Goal: Task Accomplishment & Management: Manage account settings

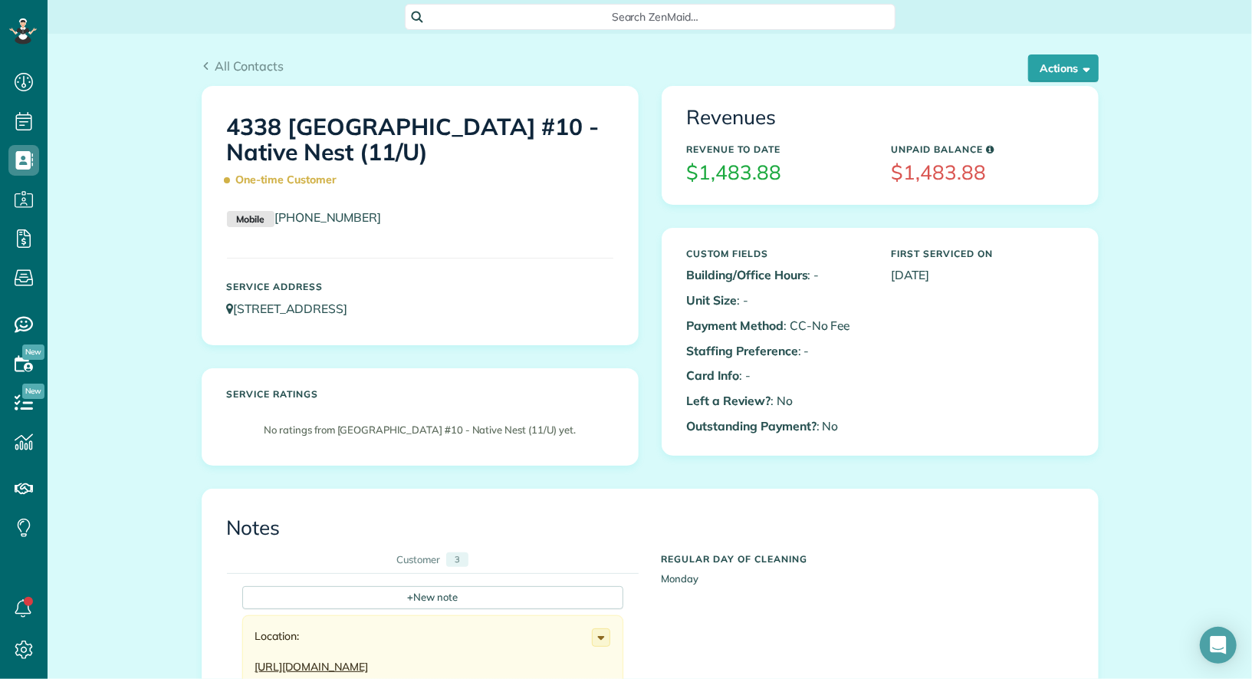
scroll to position [6, 6]
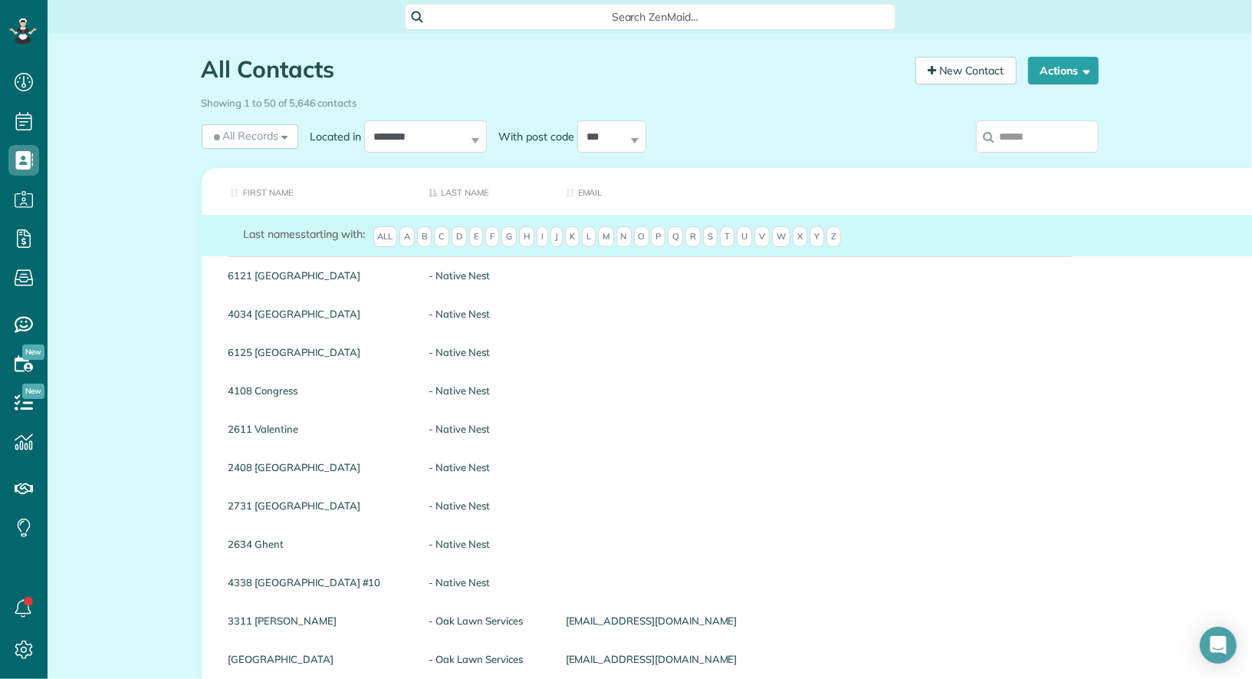
scroll to position [6, 6]
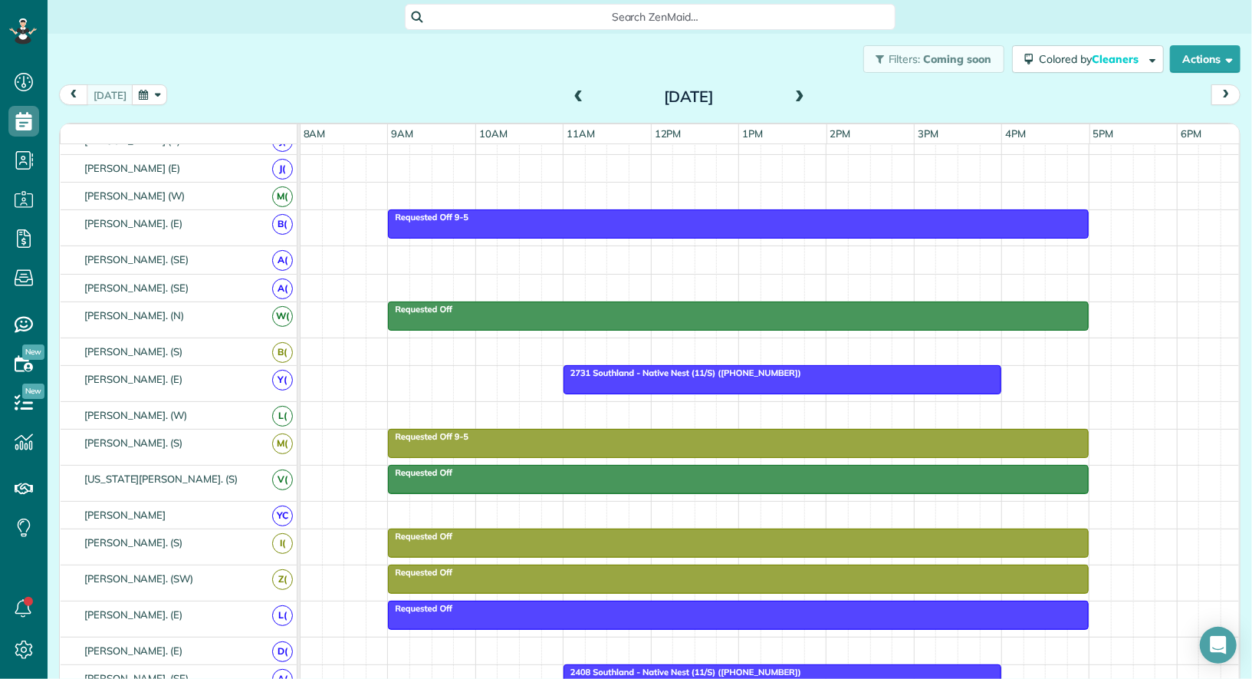
scroll to position [113, 0]
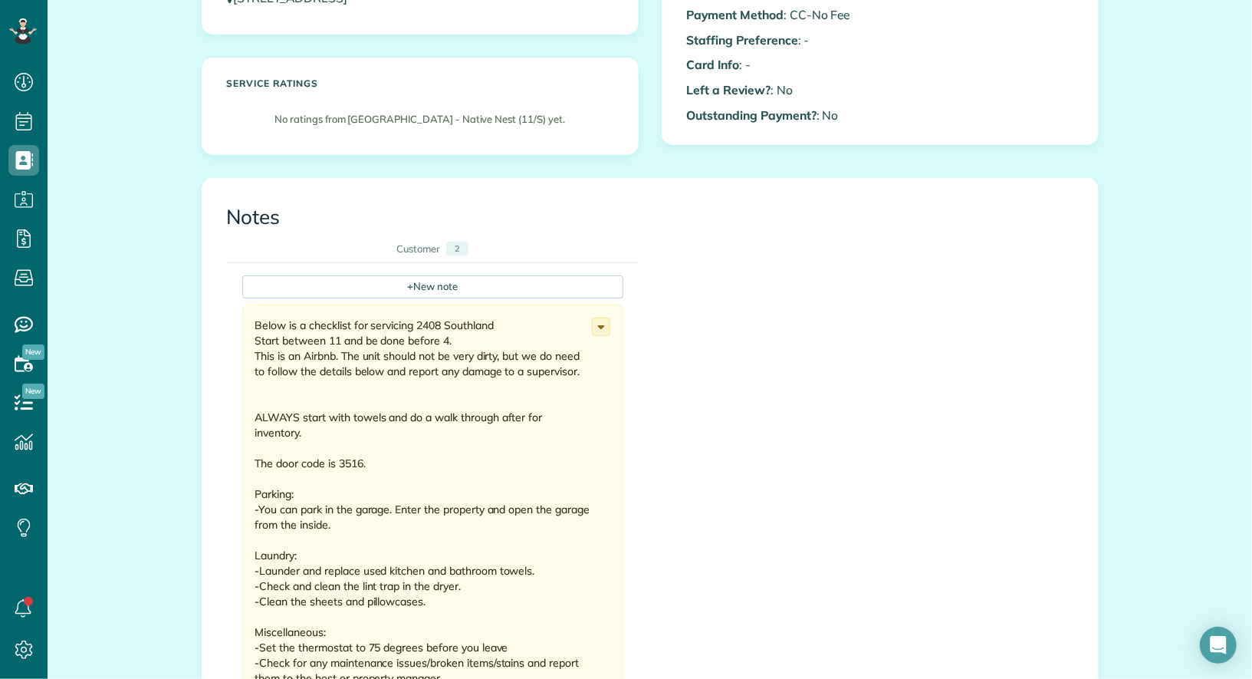
scroll to position [315, 0]
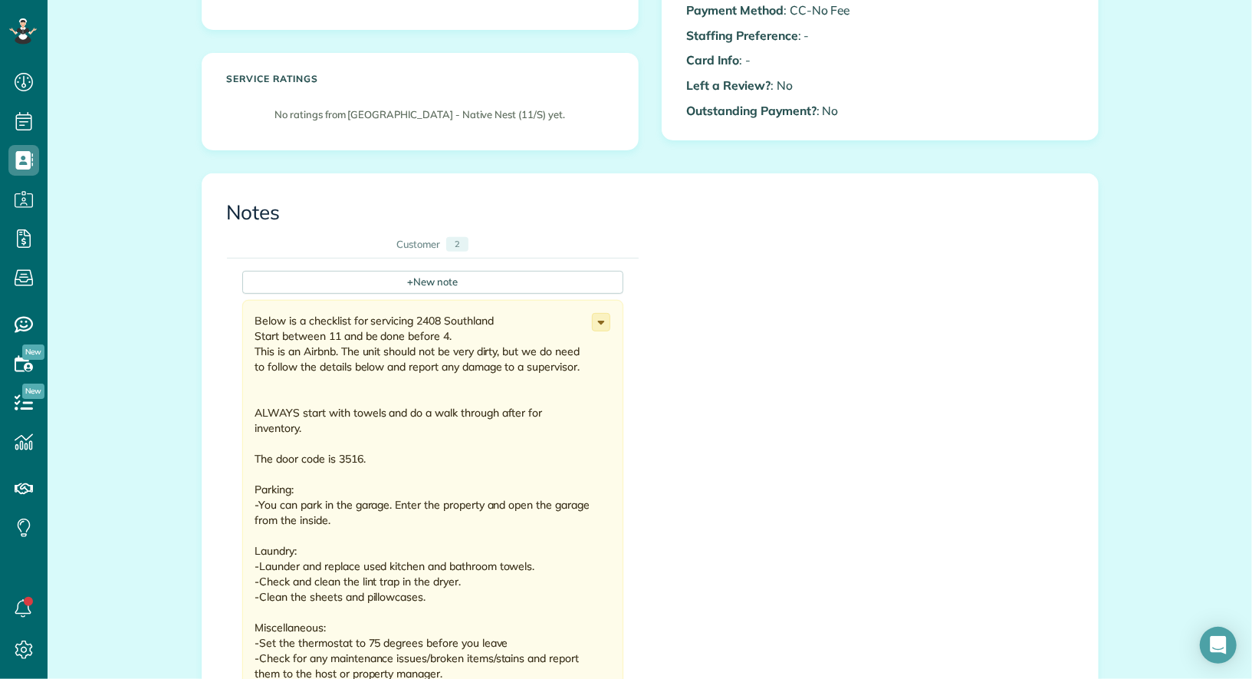
click at [603, 314] on icon at bounding box center [601, 322] width 17 height 17
click at [558, 378] on link "Edit note" at bounding box center [543, 382] width 132 height 28
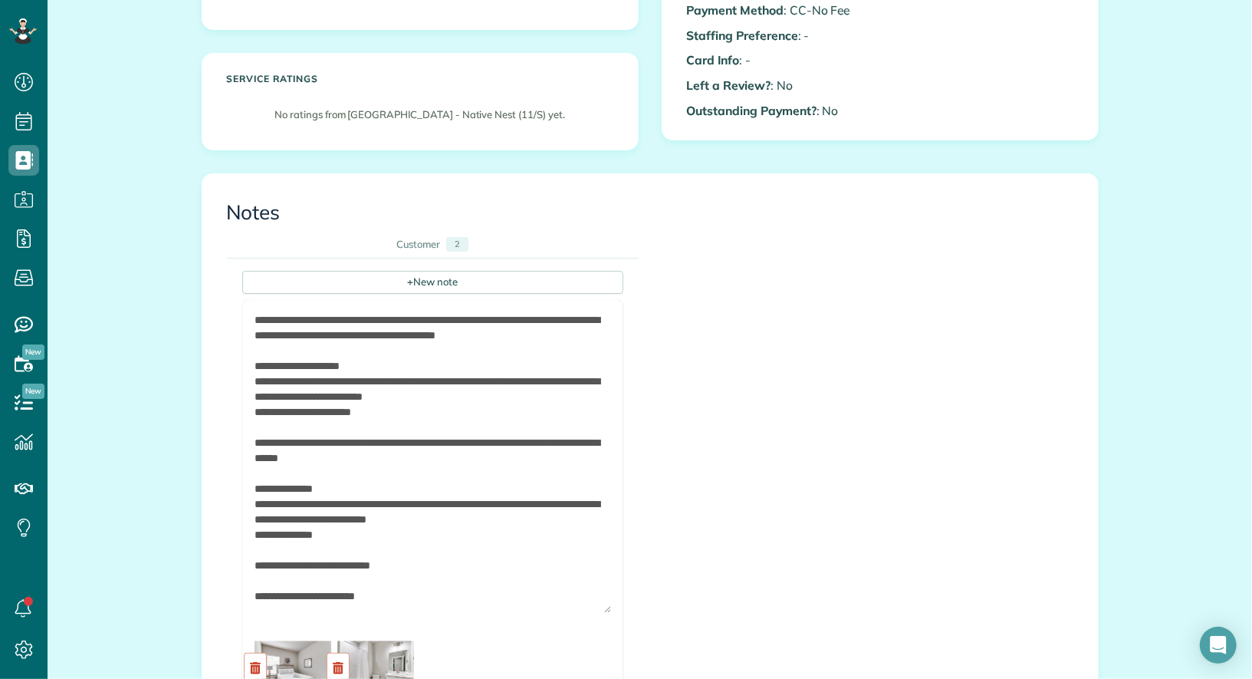
drag, startPoint x: 605, startPoint y: 359, endPoint x: 579, endPoint y: 617, distance: 259.7
click at [579, 613] on textarea at bounding box center [433, 462] width 357 height 301
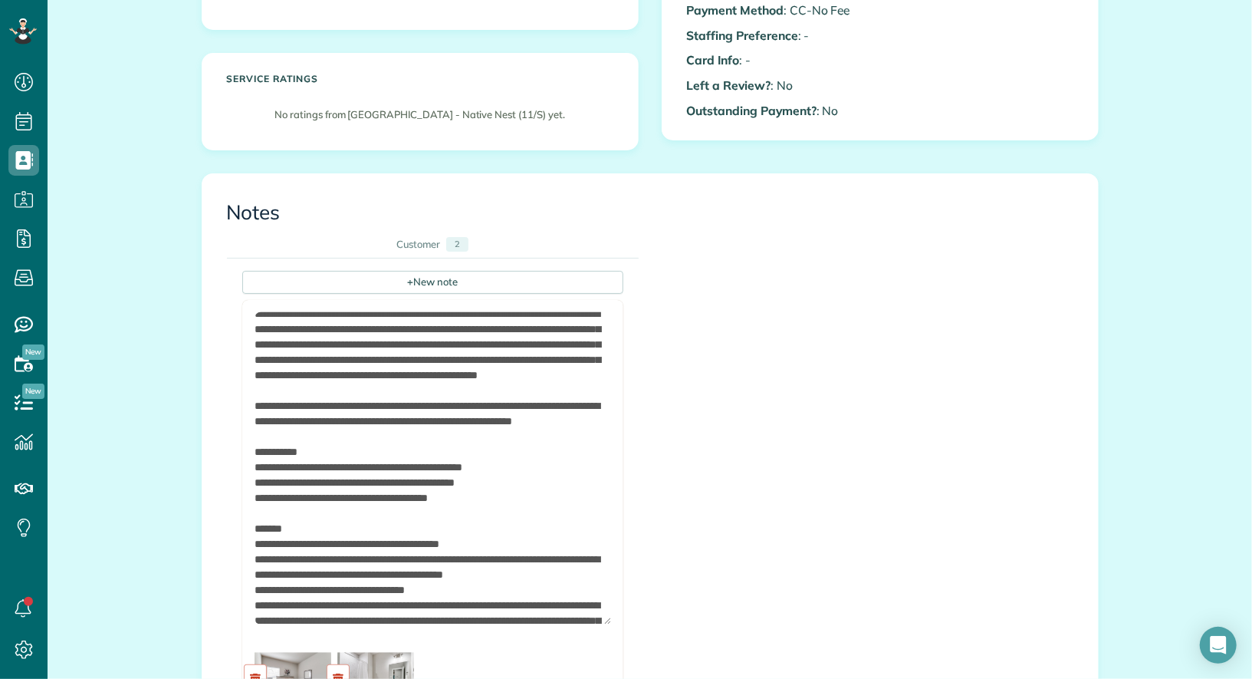
scroll to position [316, 0]
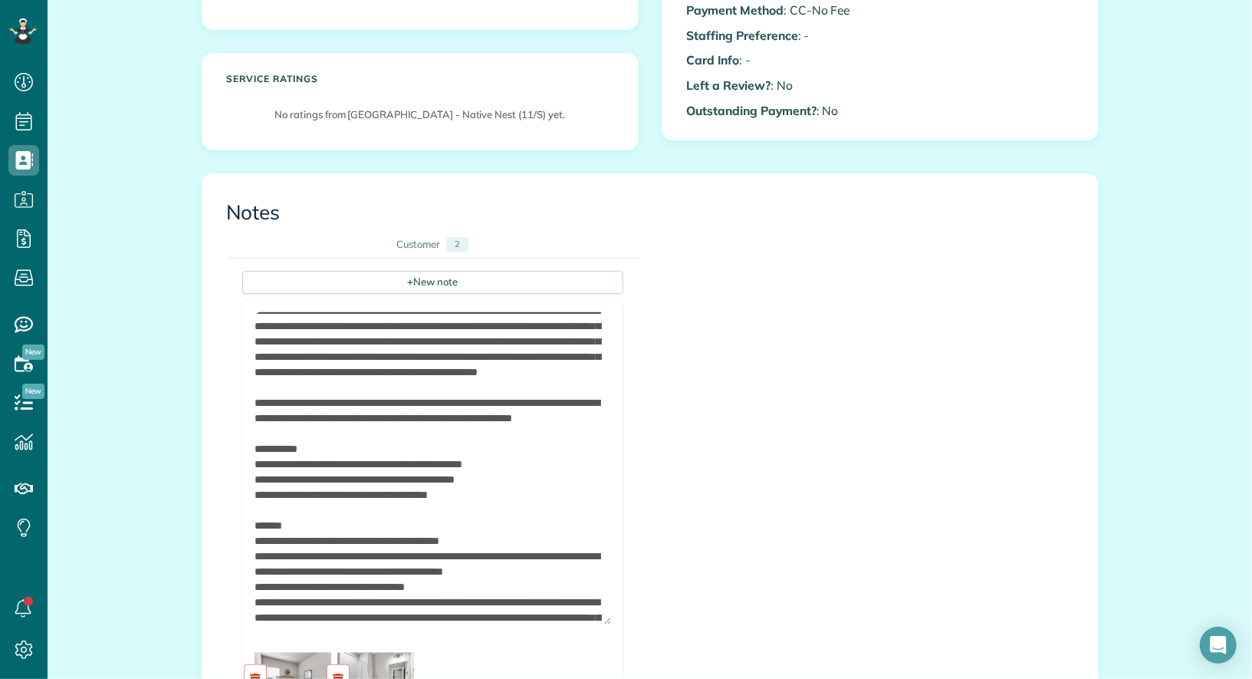
click at [350, 401] on textarea at bounding box center [433, 468] width 357 height 312
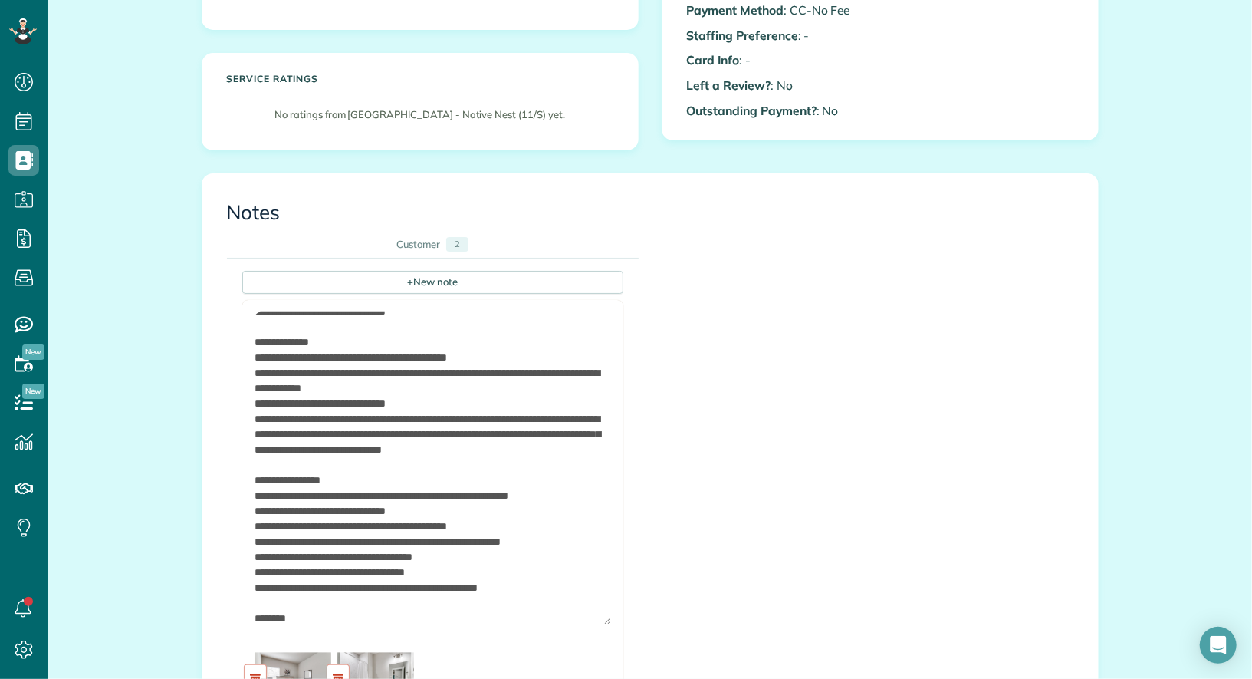
scroll to position [1913, 0]
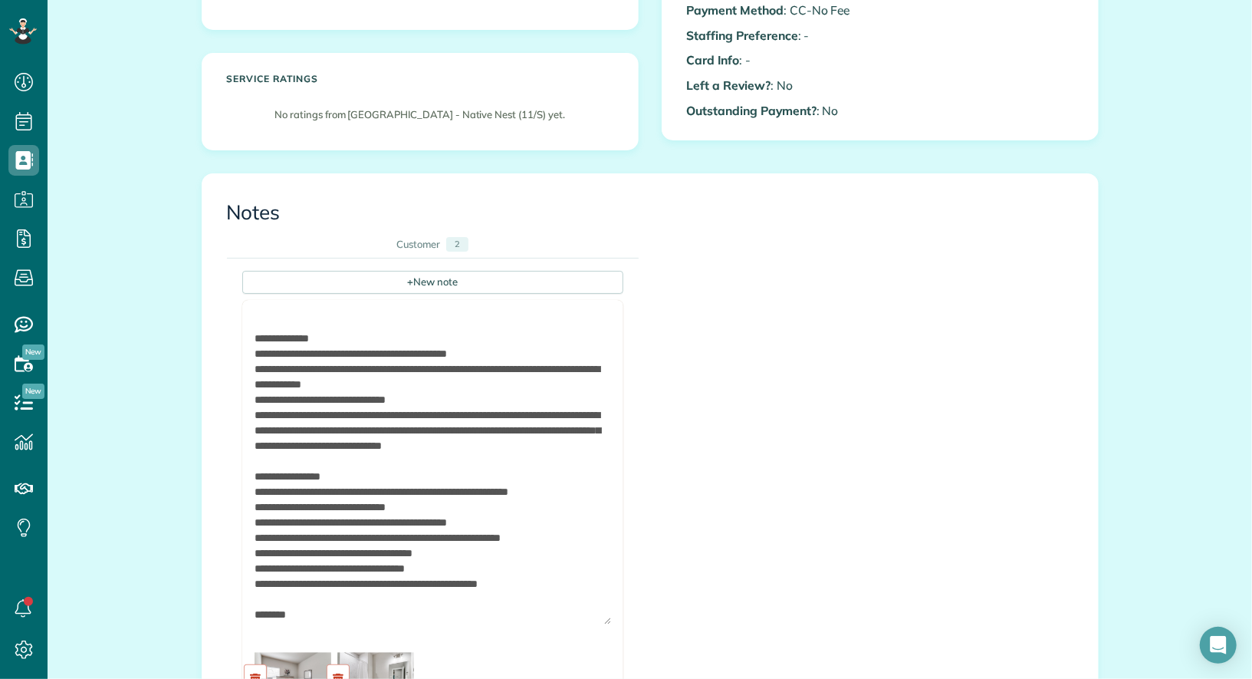
click at [364, 458] on textarea at bounding box center [433, 468] width 357 height 312
click at [358, 456] on textarea at bounding box center [433, 468] width 357 height 312
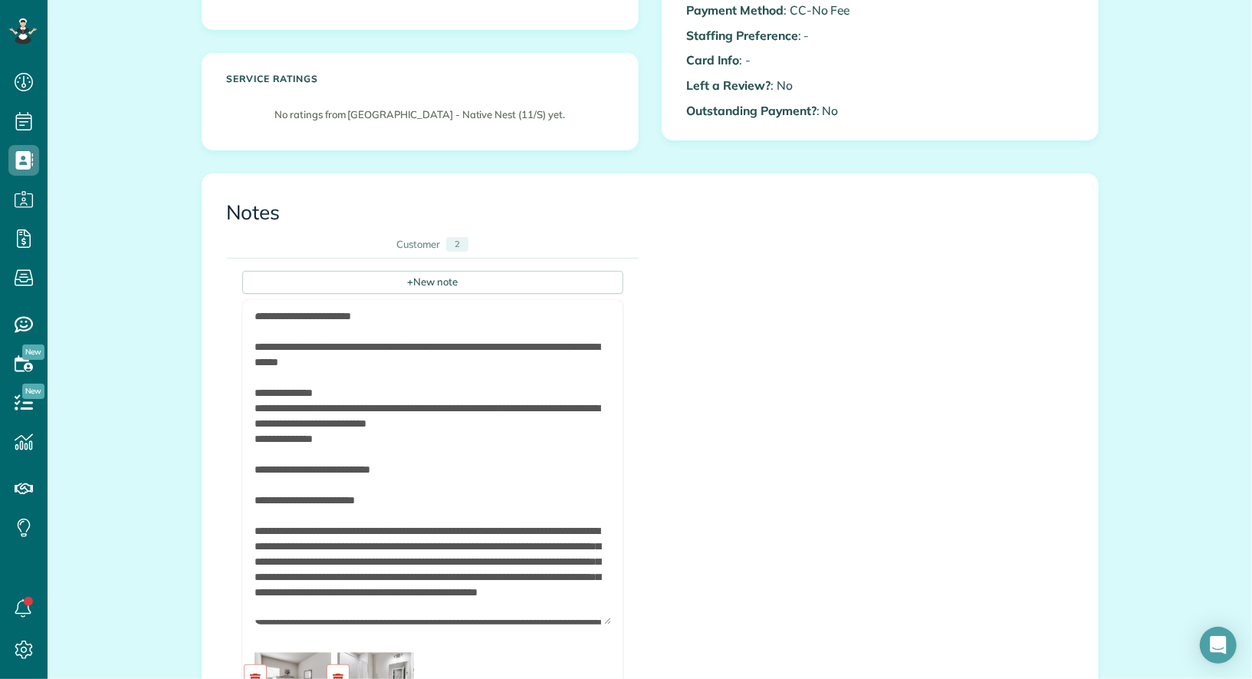
scroll to position [108, 0]
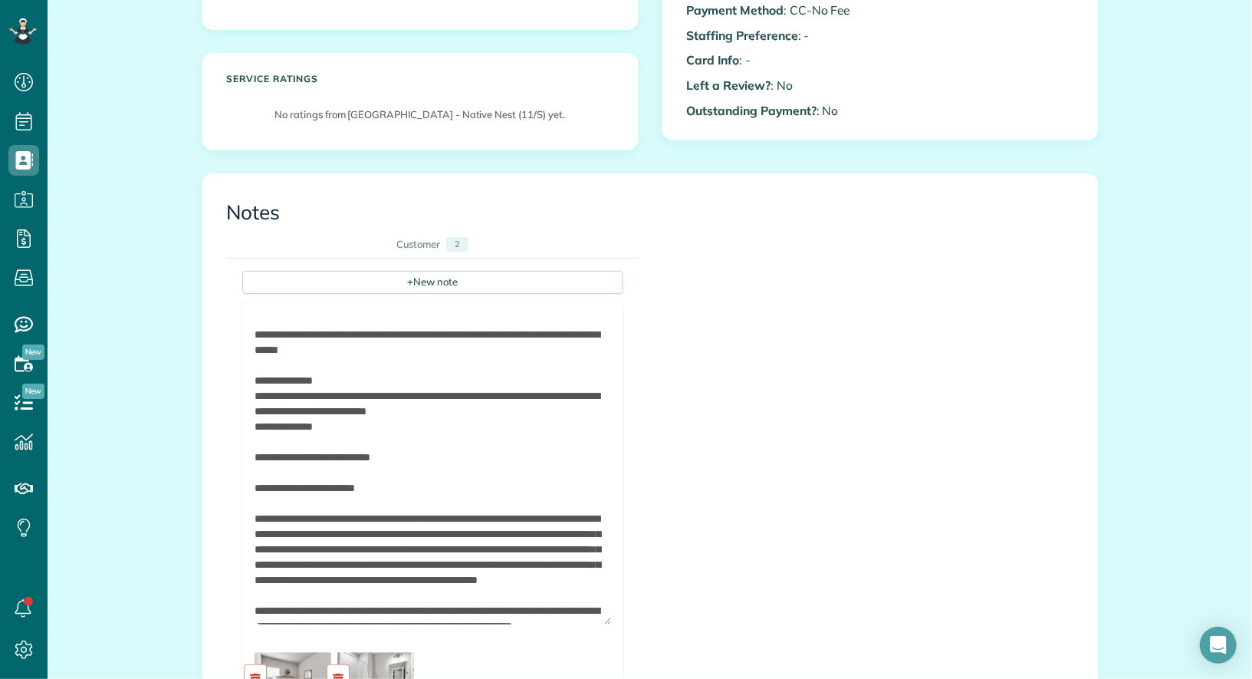
click at [349, 610] on textarea at bounding box center [433, 468] width 357 height 312
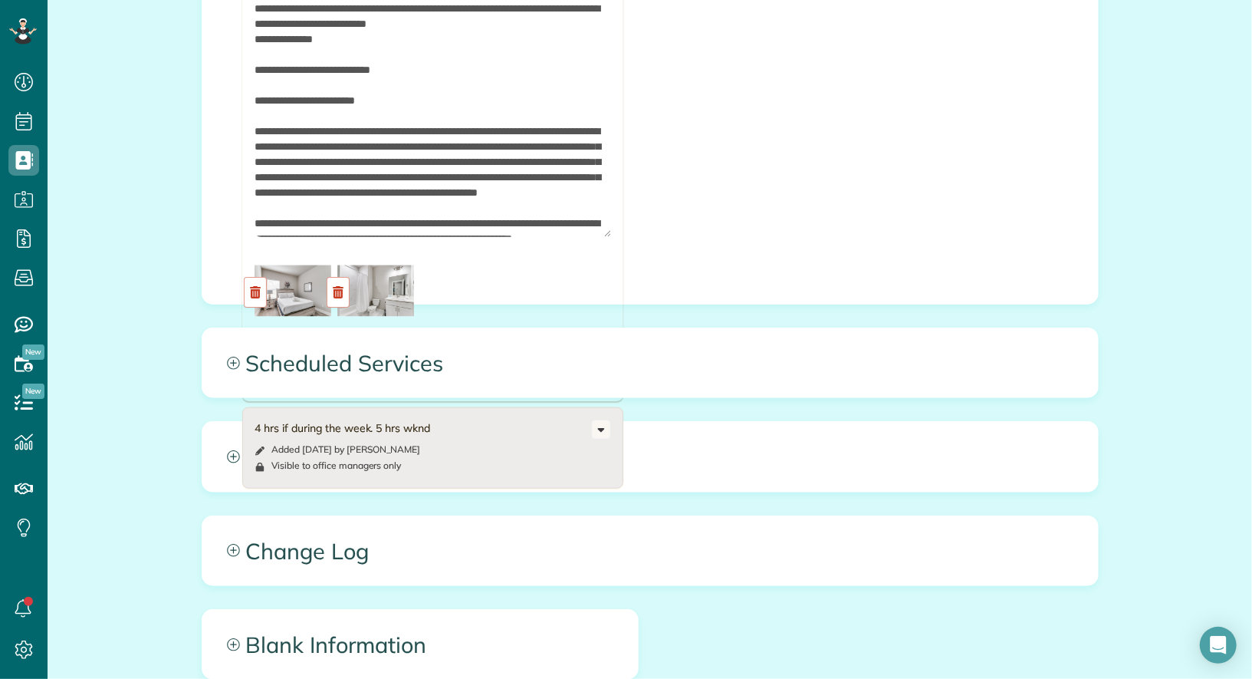
scroll to position [695, 0]
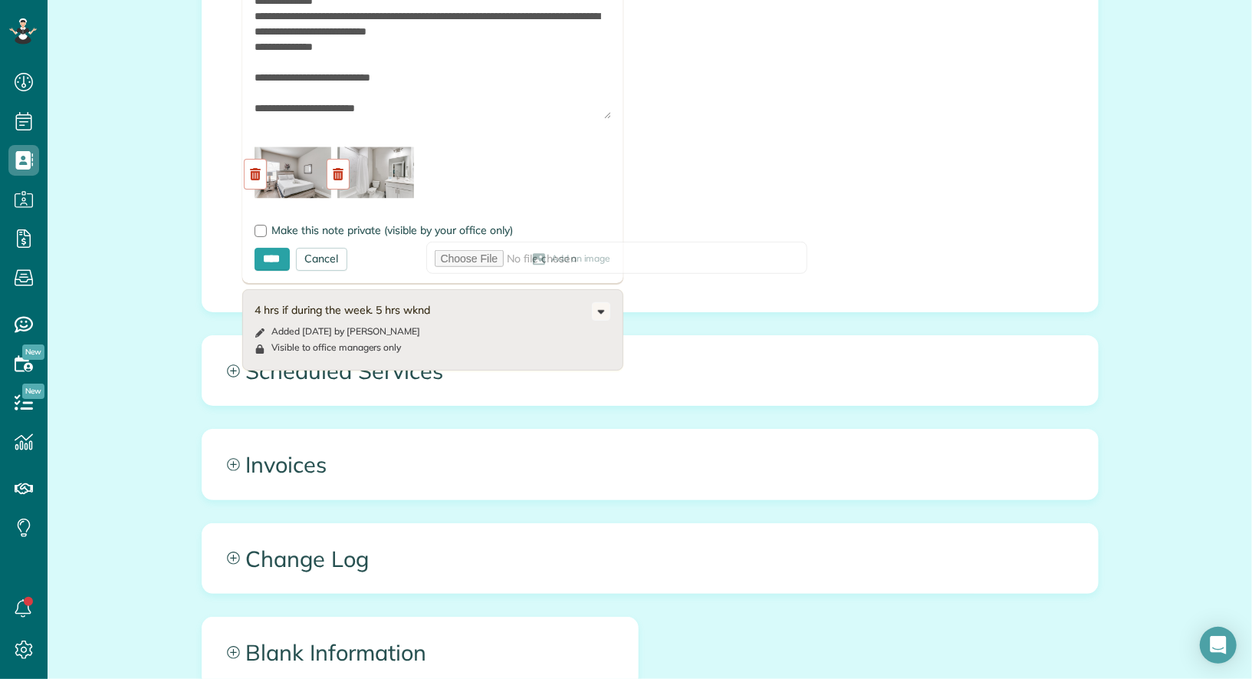
drag, startPoint x: 605, startPoint y: 235, endPoint x: 600, endPoint y: 110, distance: 125.1
click at [600, 110] on textarea at bounding box center [433, 26] width 357 height 186
type textarea "**********"
click at [275, 251] on input "****" at bounding box center [272, 259] width 35 height 23
type input "**********"
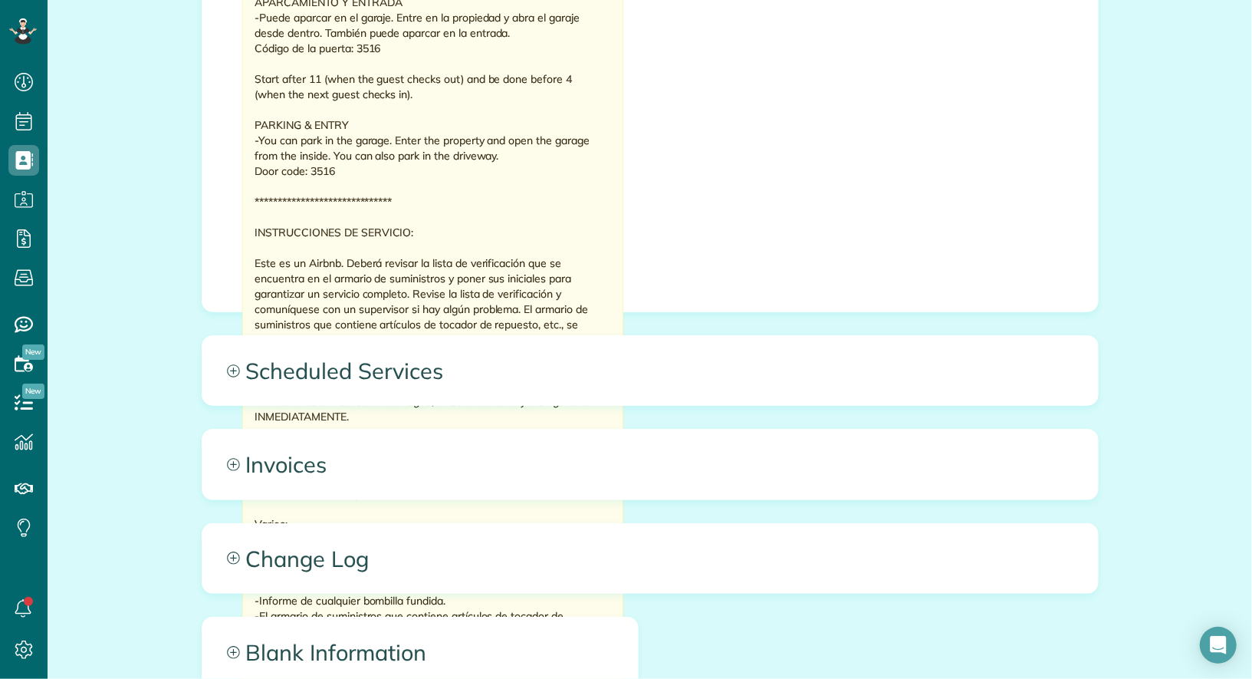
scroll to position [3626, 0]
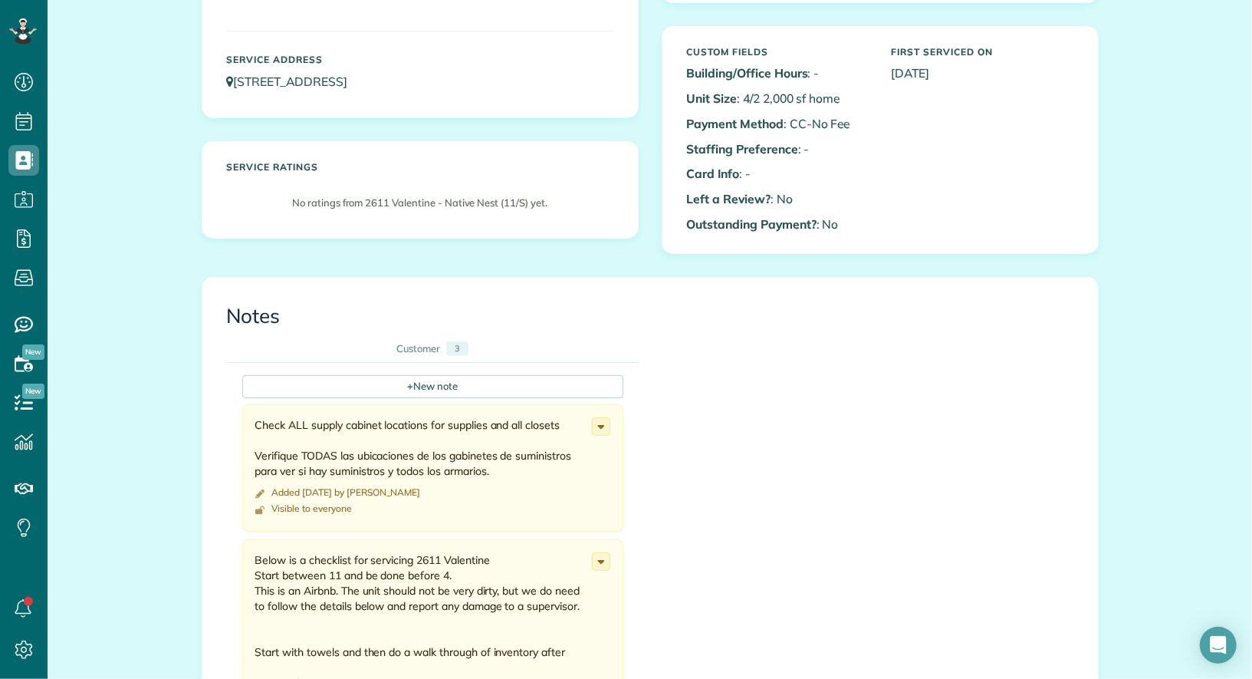
scroll to position [334, 0]
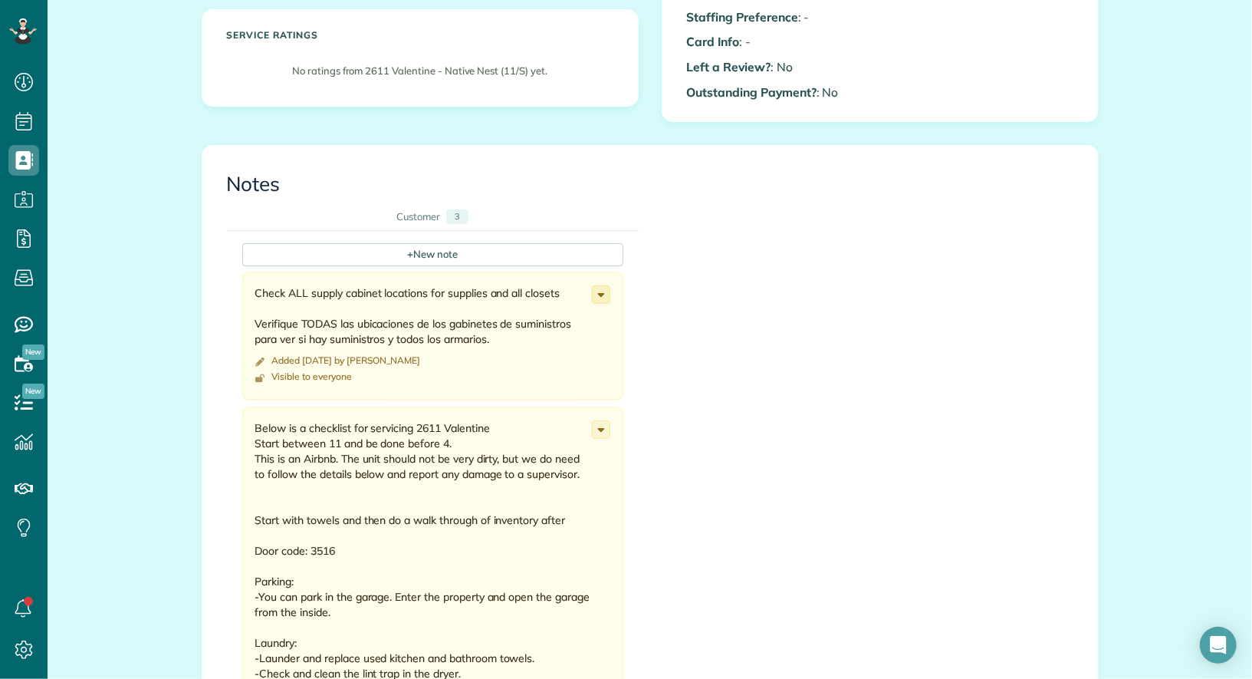
click at [600, 293] on use at bounding box center [600, 295] width 7 height 4
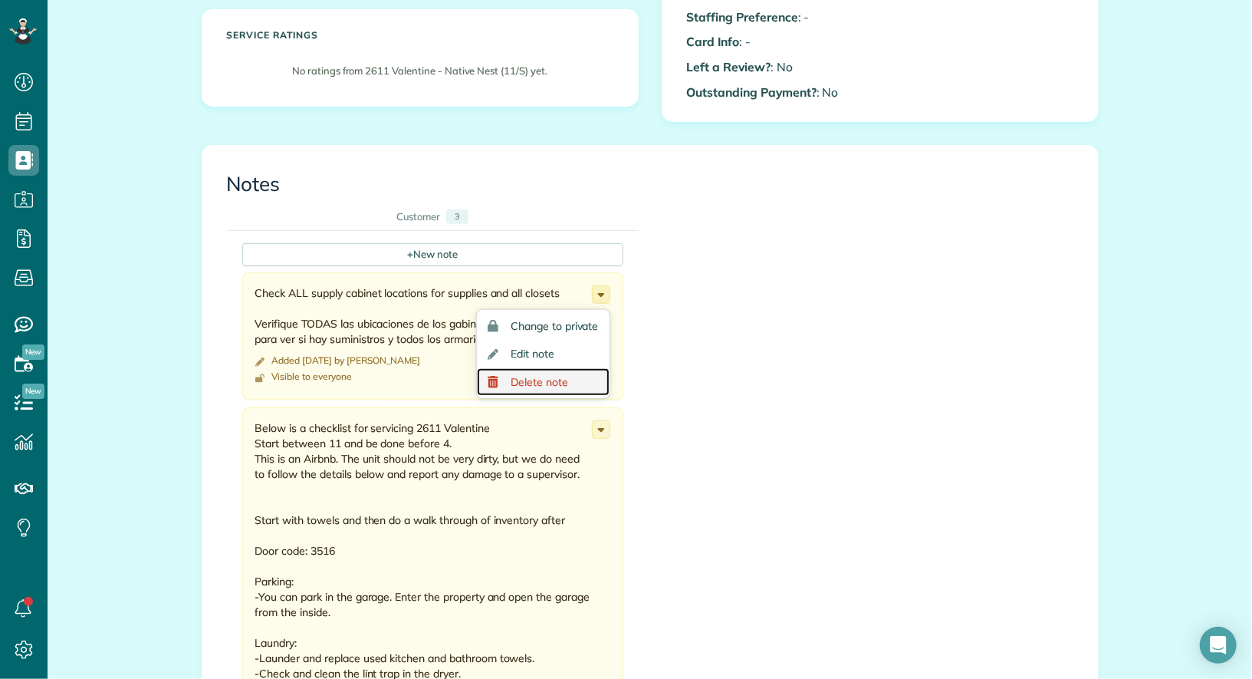
click at [573, 380] on link "Delete note" at bounding box center [543, 382] width 132 height 28
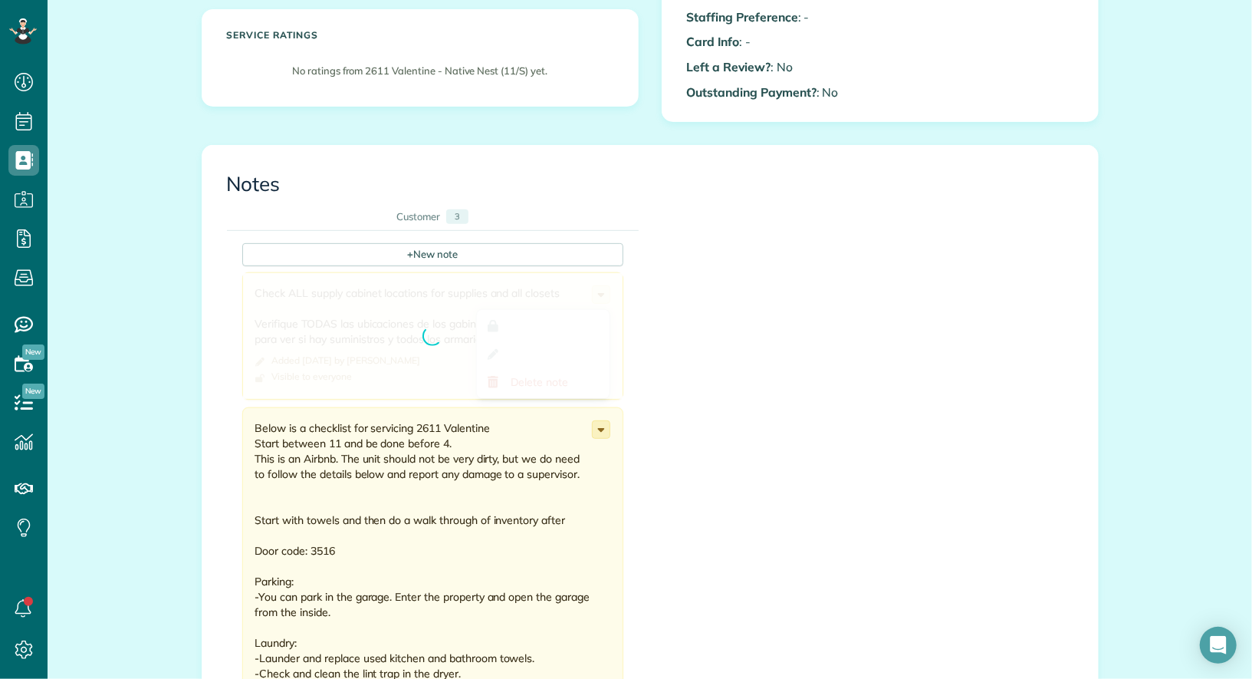
click at [600, 428] on use at bounding box center [600, 430] width 7 height 4
click at [562, 488] on link "Edit note" at bounding box center [543, 489] width 132 height 28
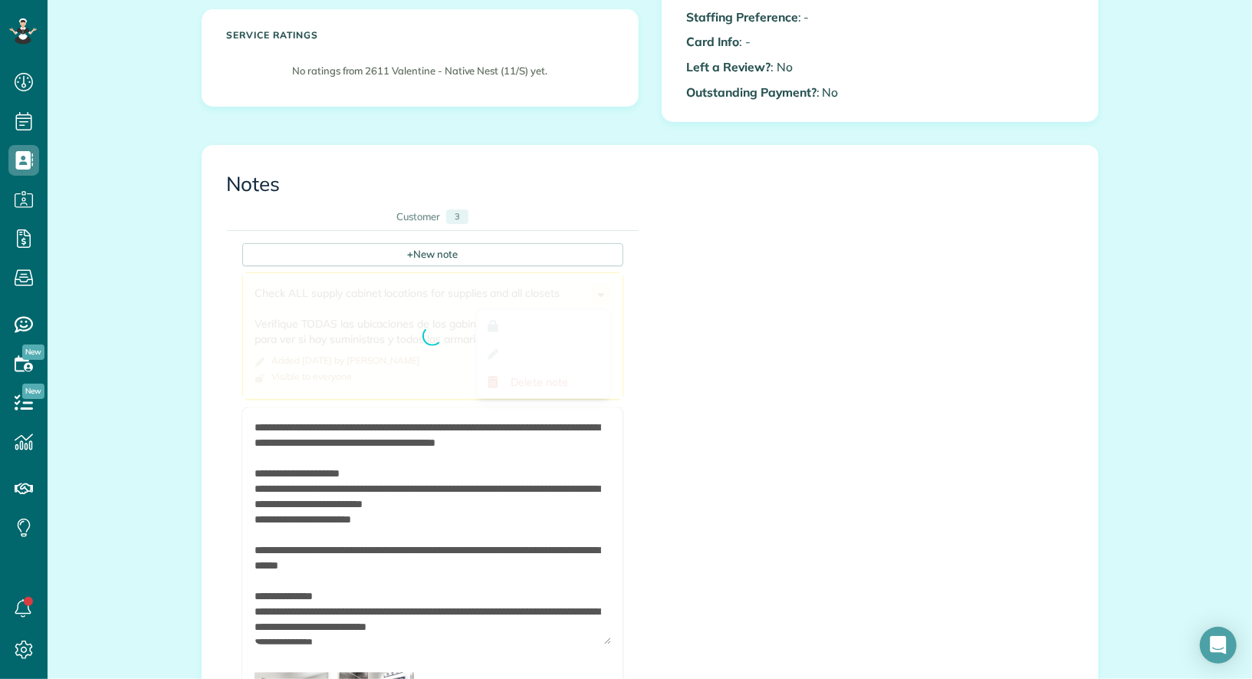
drag, startPoint x: 606, startPoint y: 464, endPoint x: 599, endPoint y: 635, distance: 171.1
click at [597, 635] on textarea at bounding box center [433, 531] width 357 height 225
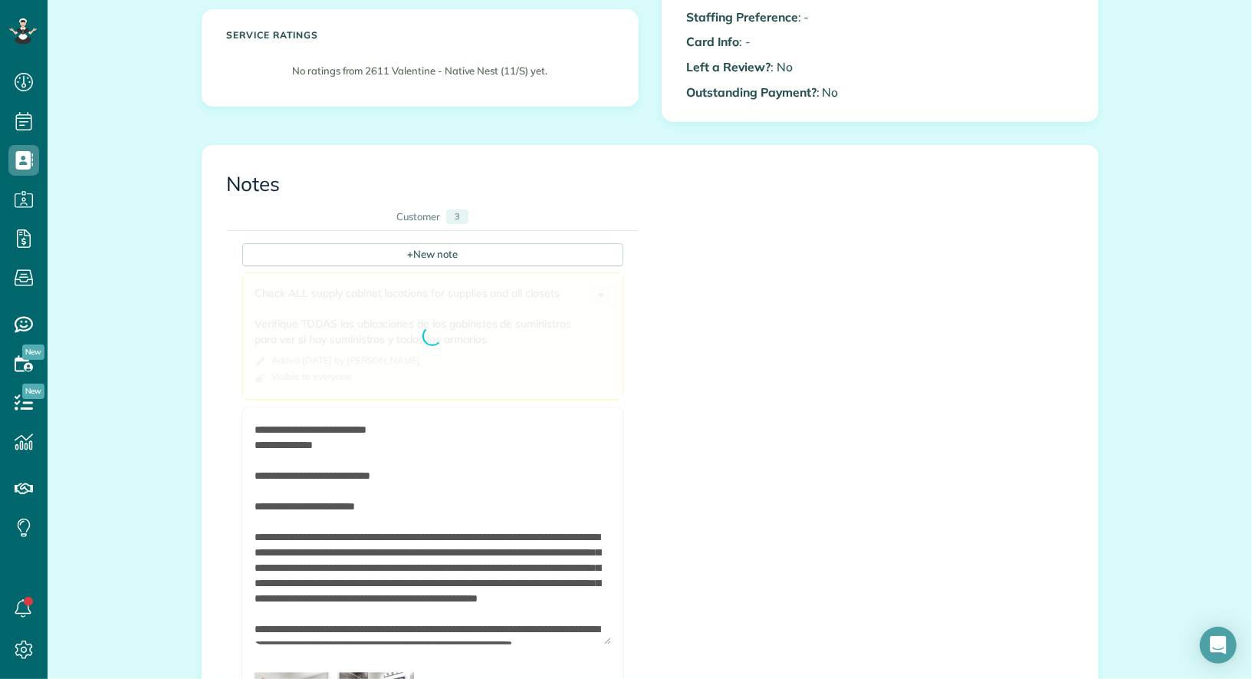
scroll to position [230, 0]
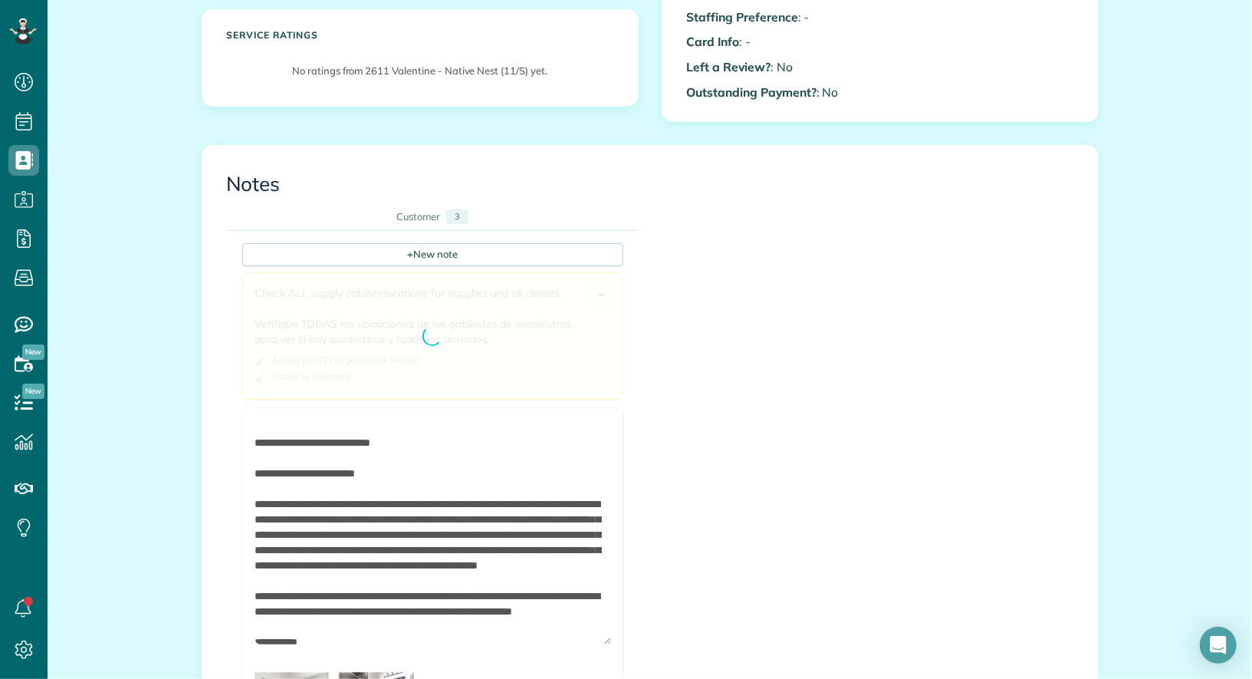
click at [351, 590] on textarea at bounding box center [433, 531] width 357 height 225
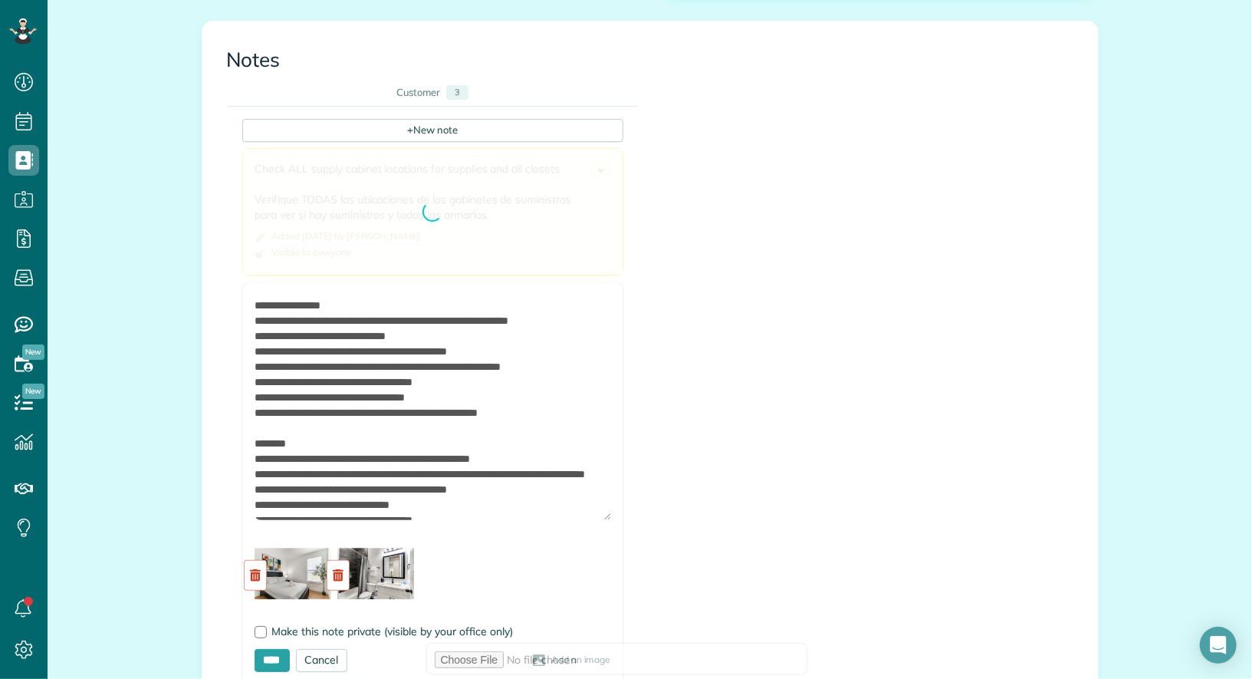
scroll to position [2003, 0]
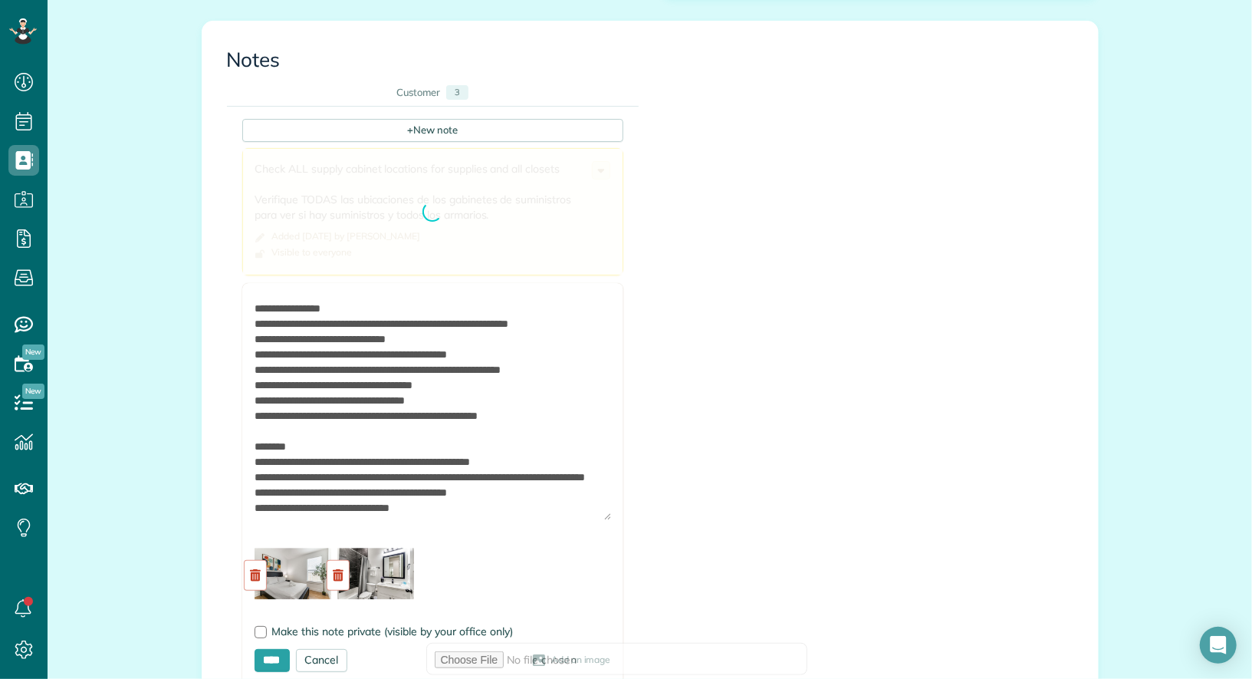
click at [363, 323] on textarea at bounding box center [433, 407] width 357 height 225
type textarea "**********"
click at [268, 649] on input "****" at bounding box center [272, 660] width 35 height 23
type input "**********"
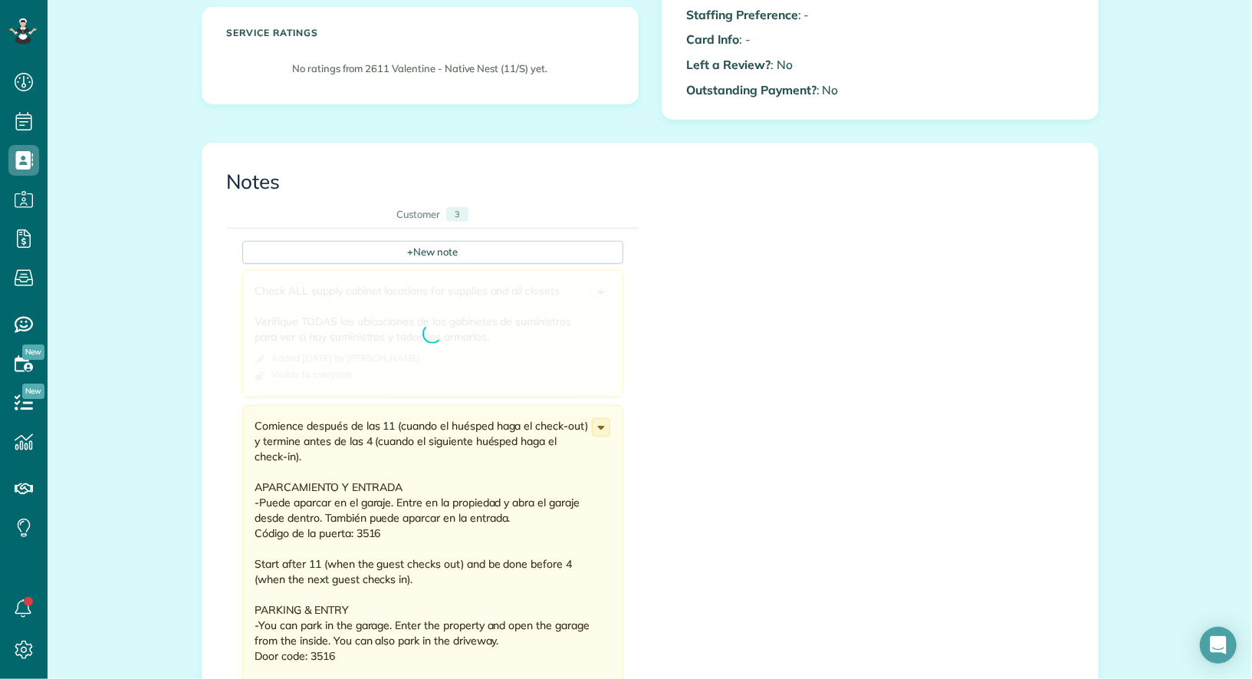
scroll to position [0, 0]
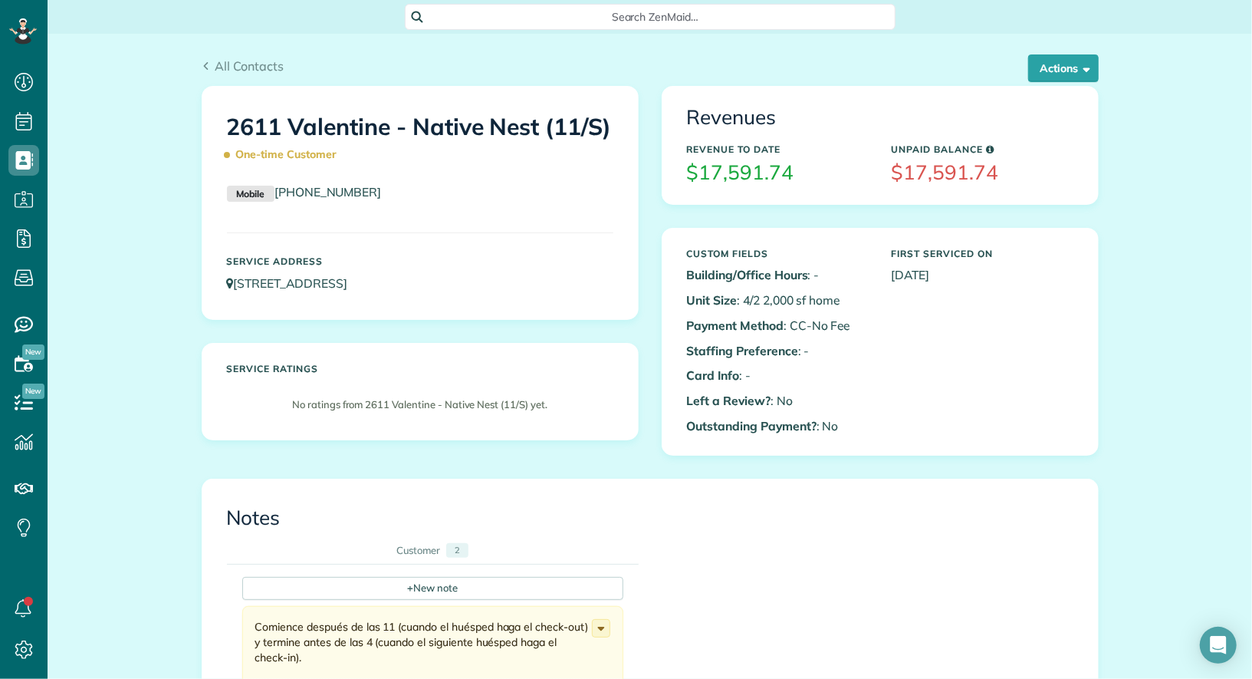
scroll to position [6, 6]
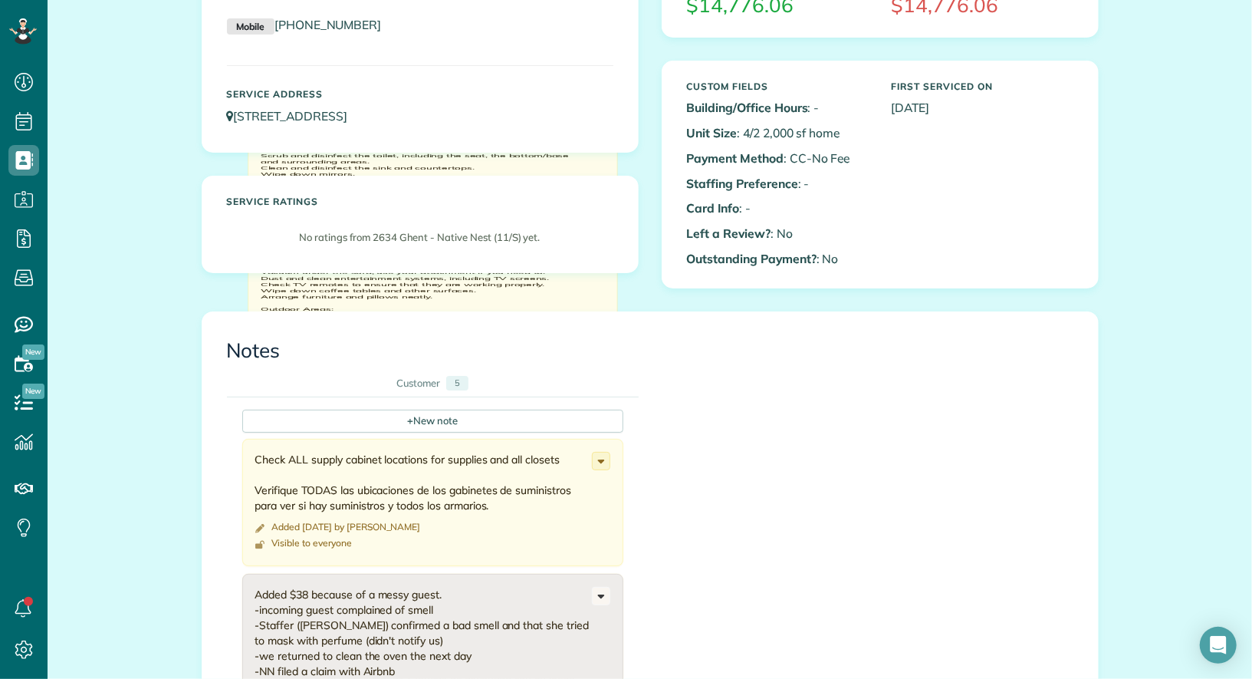
scroll to position [166, 0]
click at [604, 458] on icon at bounding box center [601, 461] width 17 height 17
click at [719, 566] on div "+ New note Check ALL supply cabinet locations for supplies and all closets Veri…" at bounding box center [639, 662] width 824 height 529
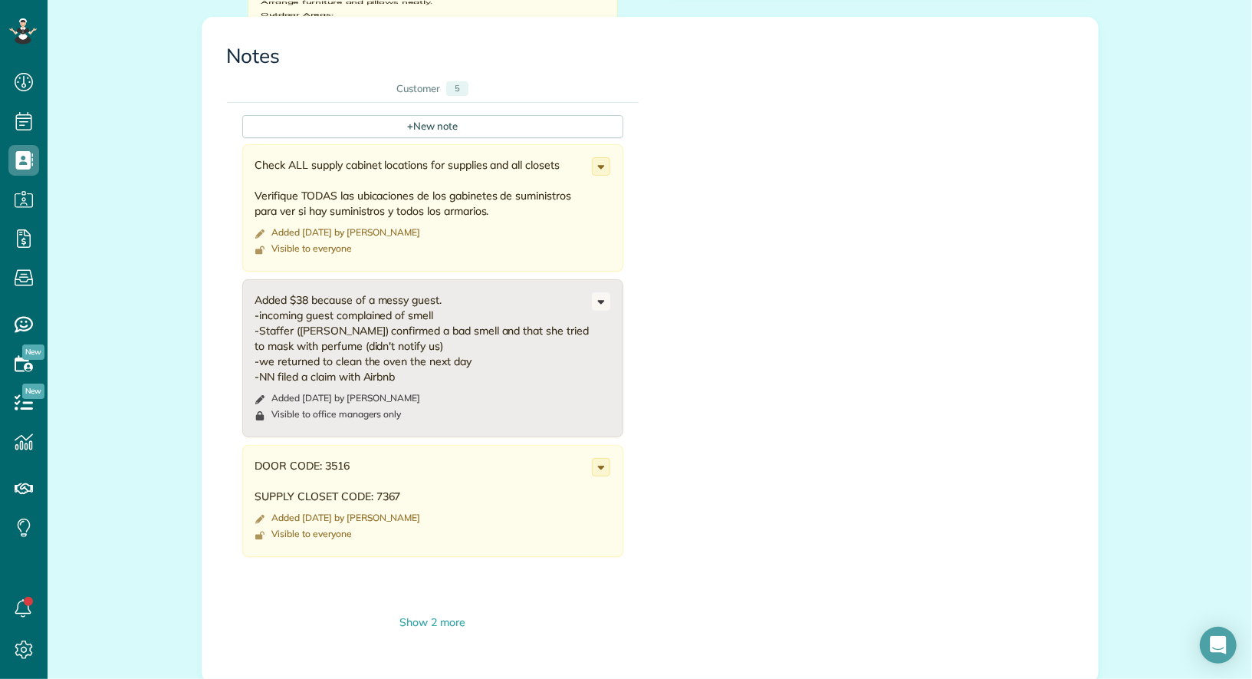
scroll to position [549, 0]
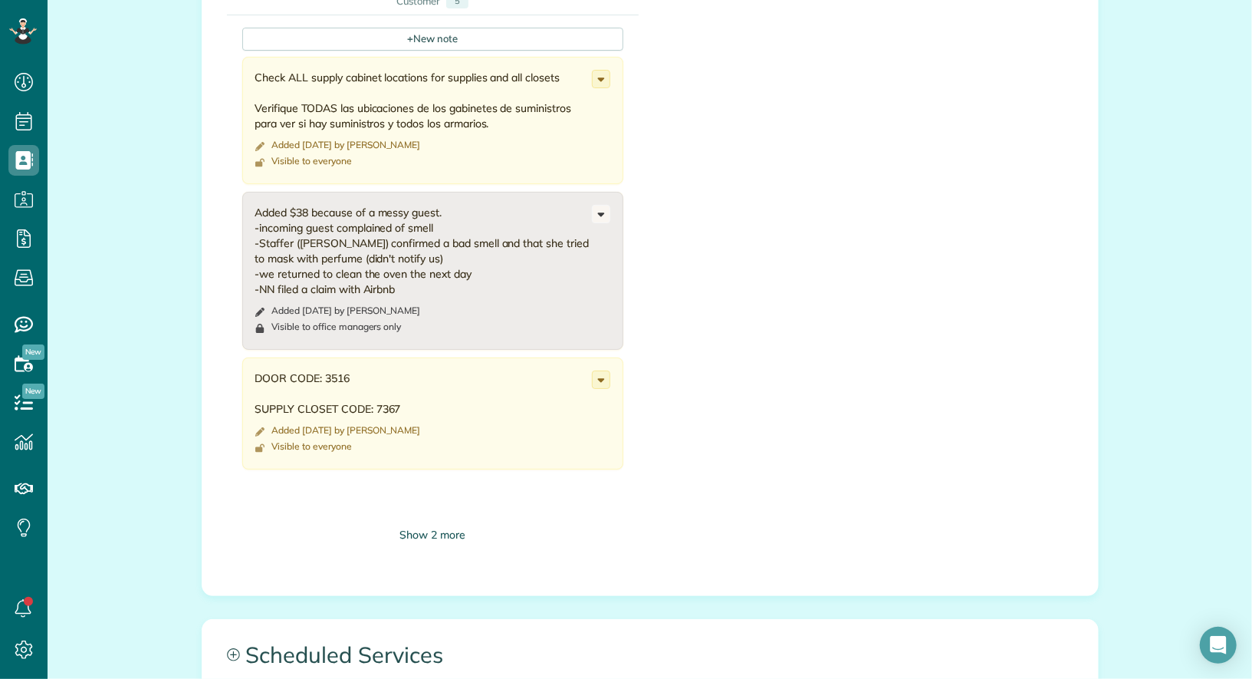
click at [426, 533] on div "Show 2 more" at bounding box center [432, 535] width 381 height 16
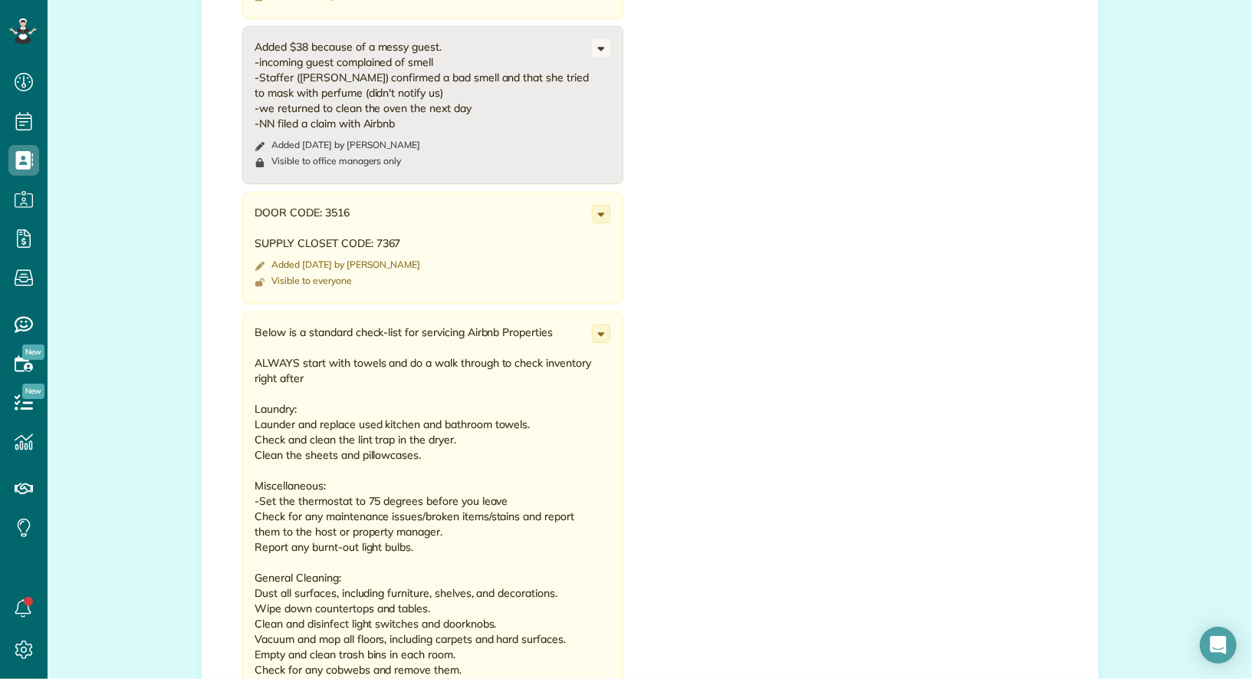
scroll to position [723, 0]
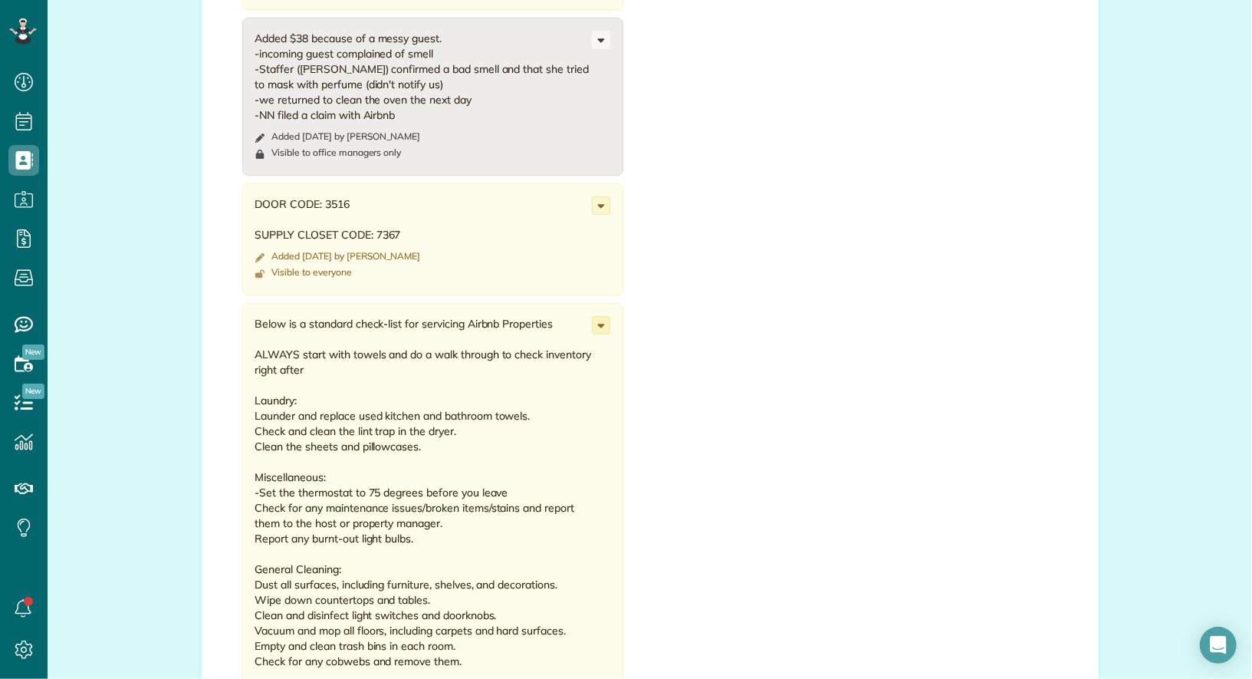
click at [601, 324] on icon at bounding box center [601, 325] width 17 height 17
click at [577, 378] on link "Edit note" at bounding box center [543, 384] width 132 height 28
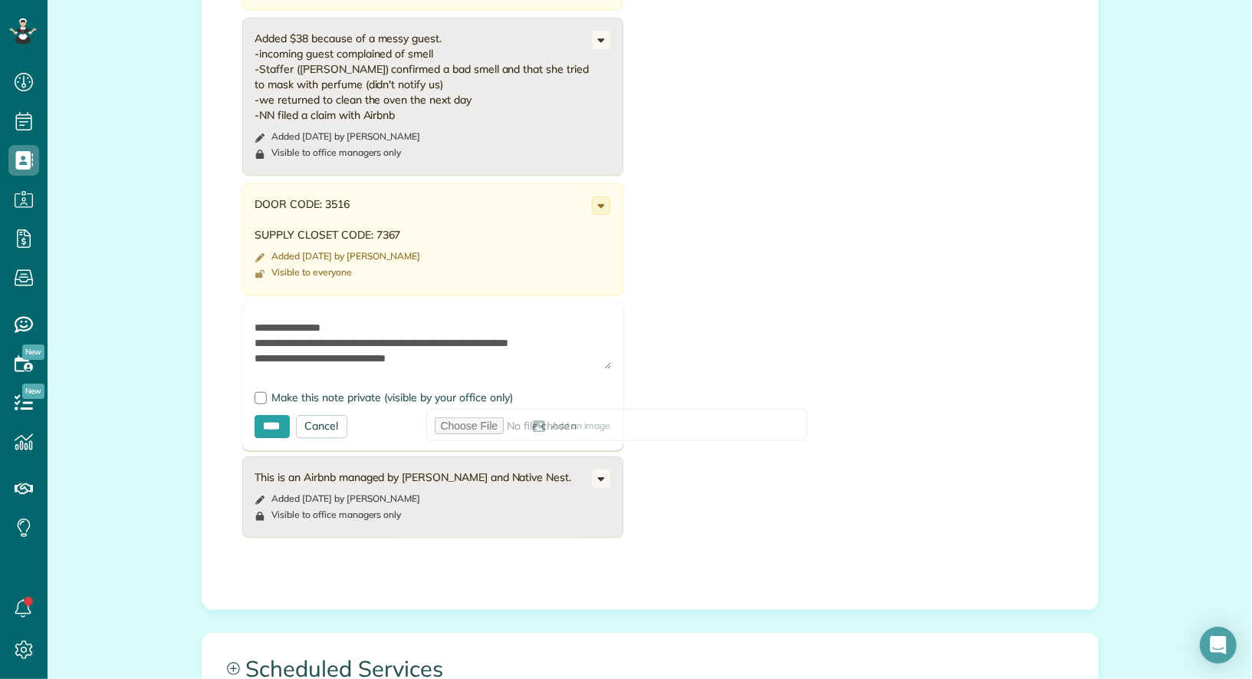
scroll to position [1937, 0]
click at [265, 423] on input "****" at bounding box center [272, 426] width 35 height 23
type input "**********"
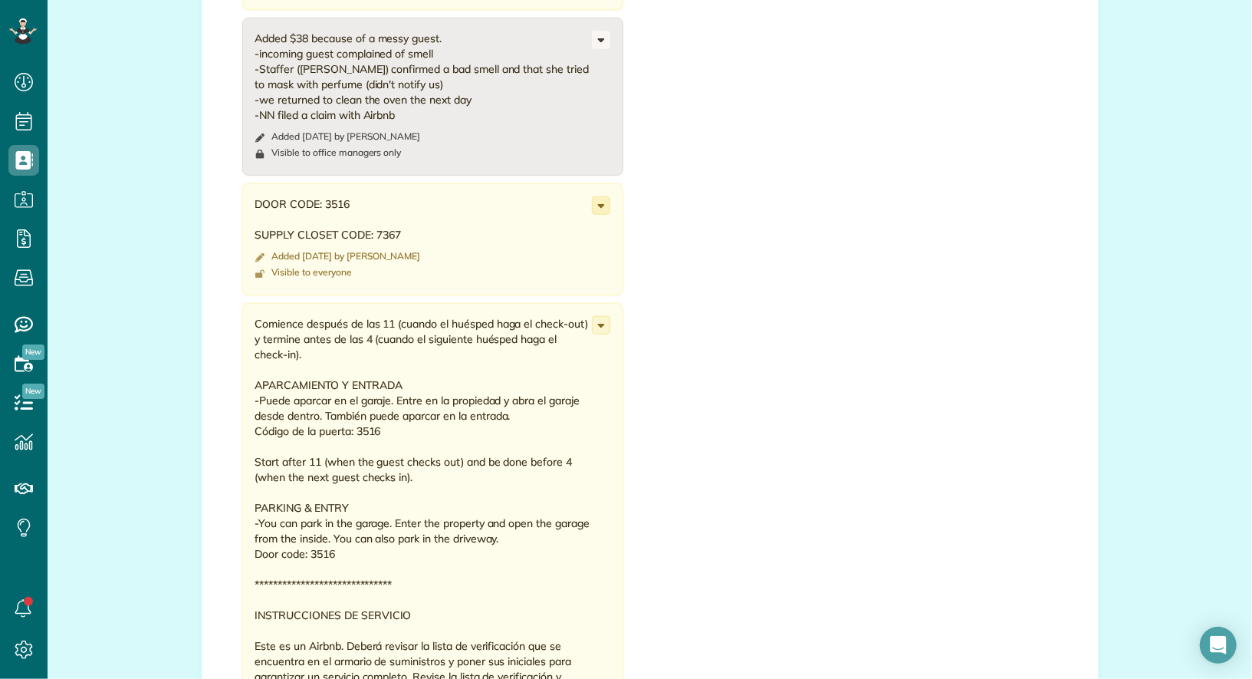
click at [598, 206] on icon at bounding box center [601, 205] width 17 height 17
click at [574, 288] on link "Delete note" at bounding box center [543, 293] width 132 height 28
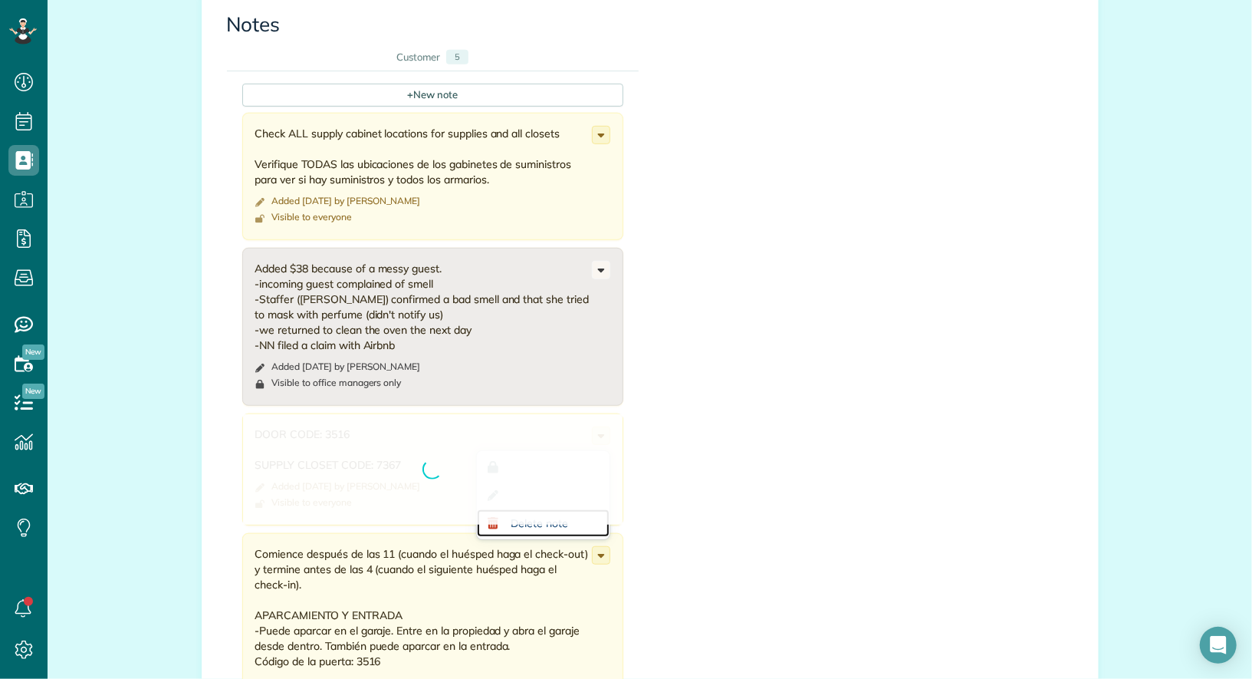
scroll to position [492, 0]
click at [600, 134] on use at bounding box center [600, 136] width 7 height 4
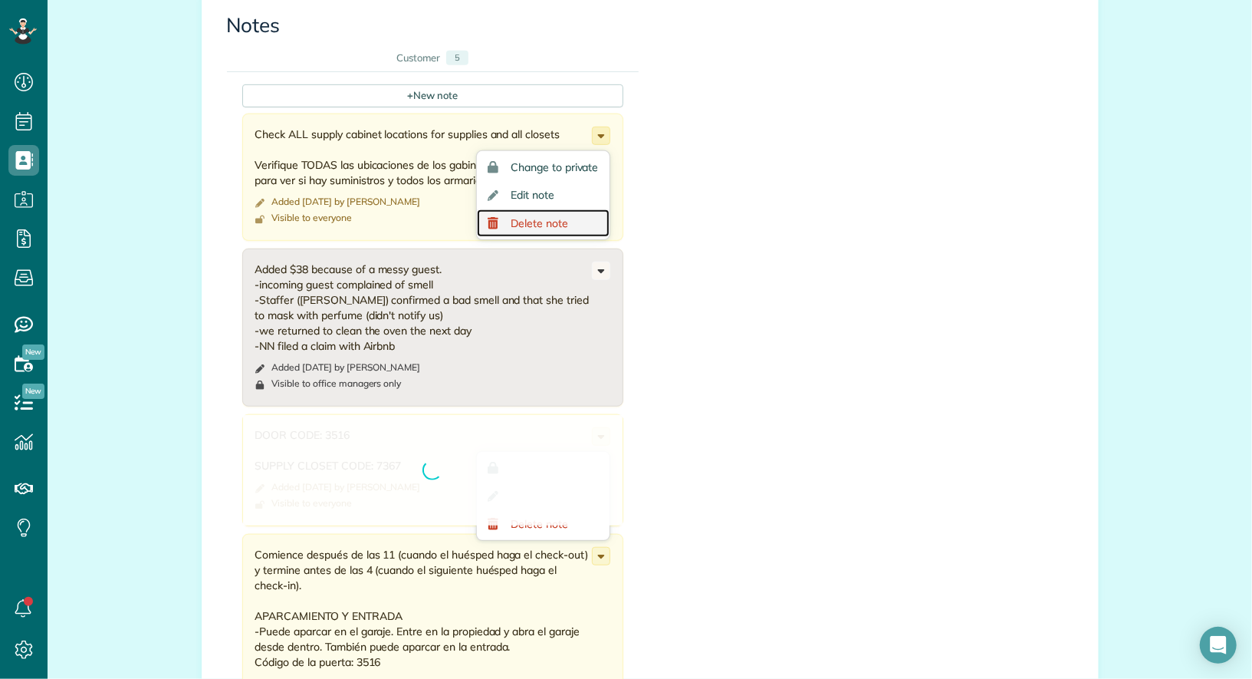
click at [567, 222] on span "Delete note" at bounding box center [540, 223] width 58 height 11
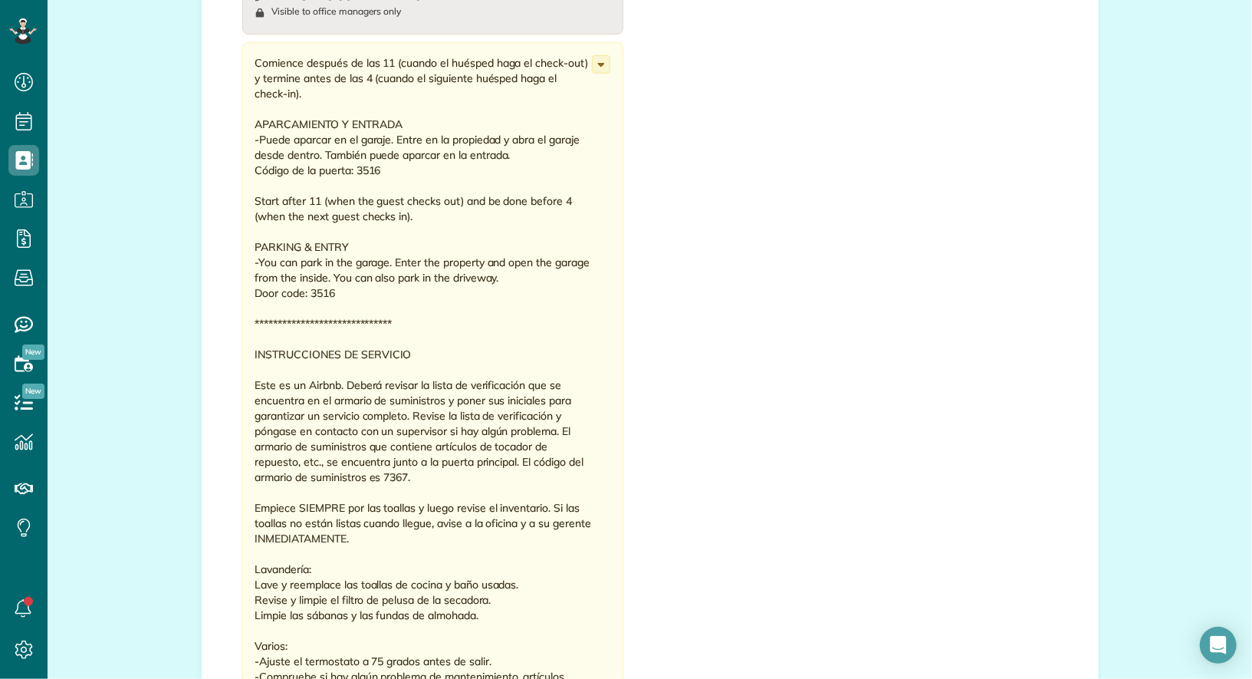
scroll to position [732, 0]
